Goal: Task Accomplishment & Management: Manage account settings

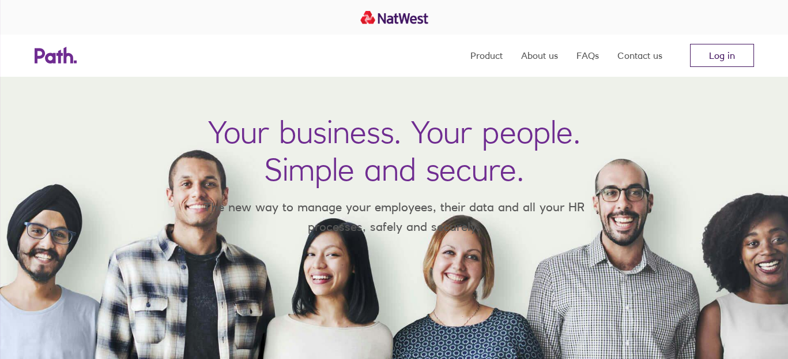
click at [707, 51] on link "Log in" at bounding box center [722, 55] width 64 height 23
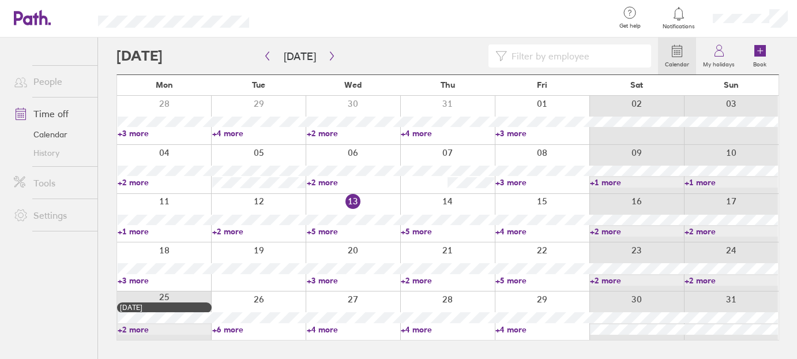
click at [138, 227] on link "+1 more" at bounding box center [164, 231] width 93 height 10
click at [328, 226] on link "+5 more" at bounding box center [353, 231] width 93 height 10
click at [330, 227] on link "+5 more" at bounding box center [353, 231] width 93 height 10
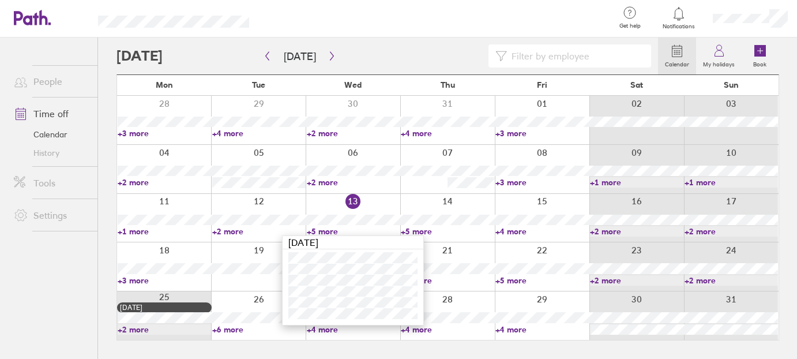
click at [417, 229] on link "+5 more" at bounding box center [447, 231] width 93 height 10
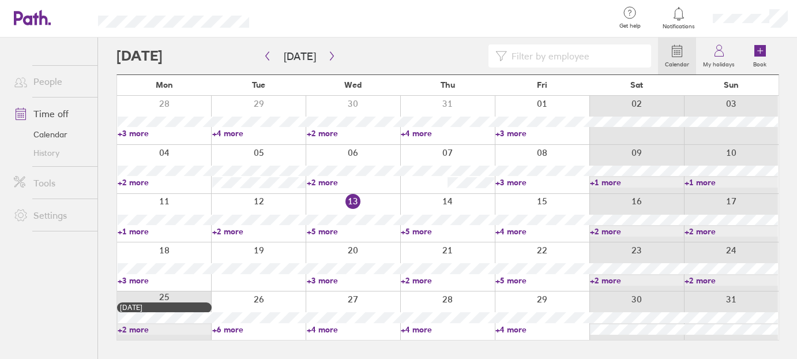
click at [423, 228] on link "+5 more" at bounding box center [447, 231] width 93 height 10
